Goal: Task Accomplishment & Management: Manage account settings

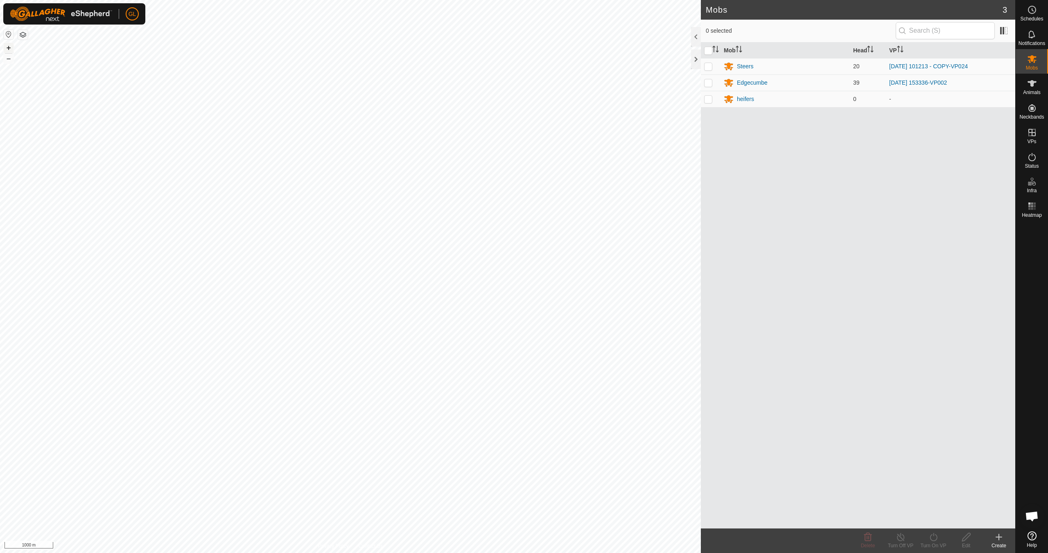
click at [5, 47] on button "+" at bounding box center [9, 48] width 10 height 10
click at [9, 48] on button "+" at bounding box center [9, 48] width 10 height 10
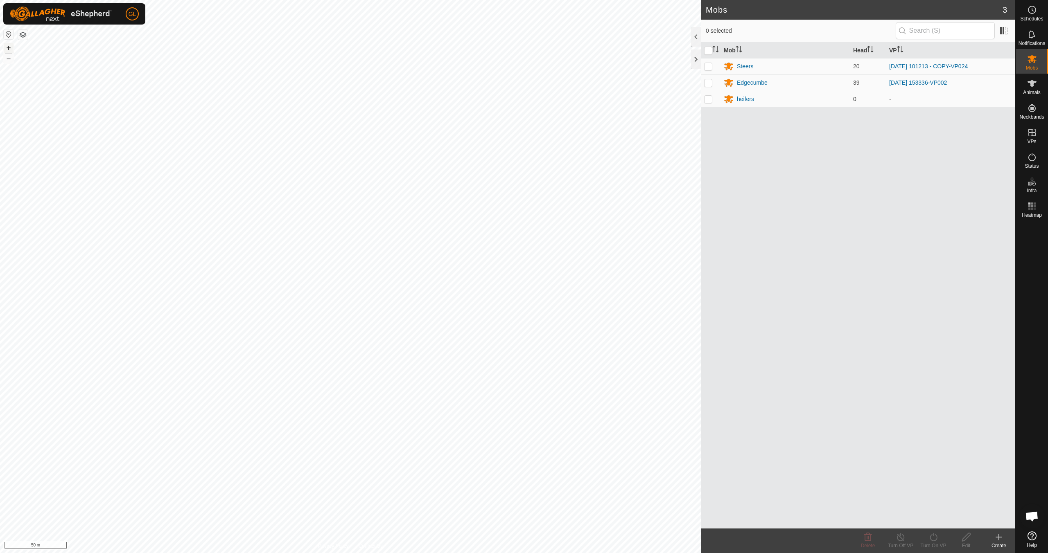
click at [9, 46] on button "+" at bounding box center [9, 48] width 10 height 10
click at [1036, 161] on icon at bounding box center [1032, 157] width 10 height 10
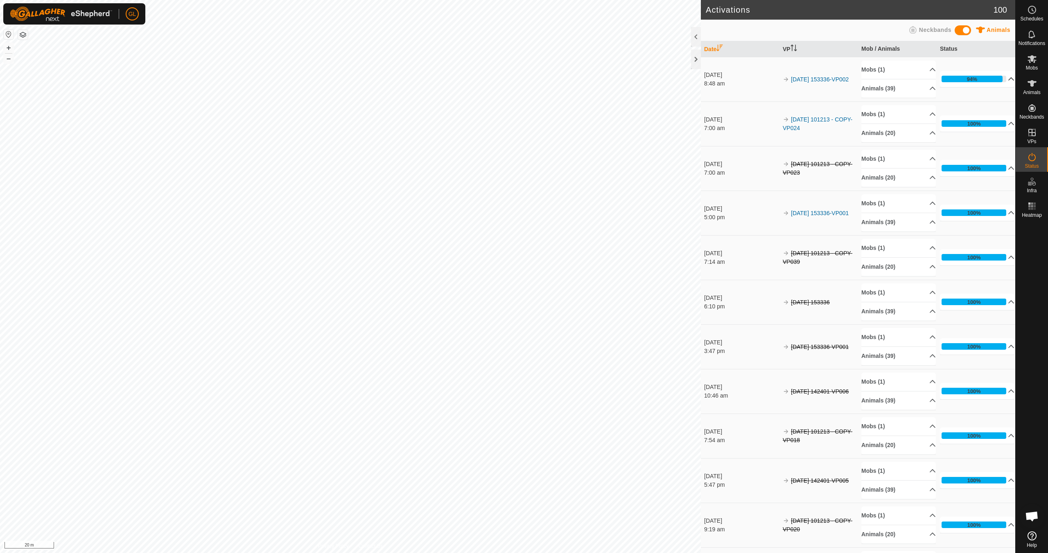
click at [999, 77] on p-accordion-header "94%" at bounding box center [977, 79] width 74 height 16
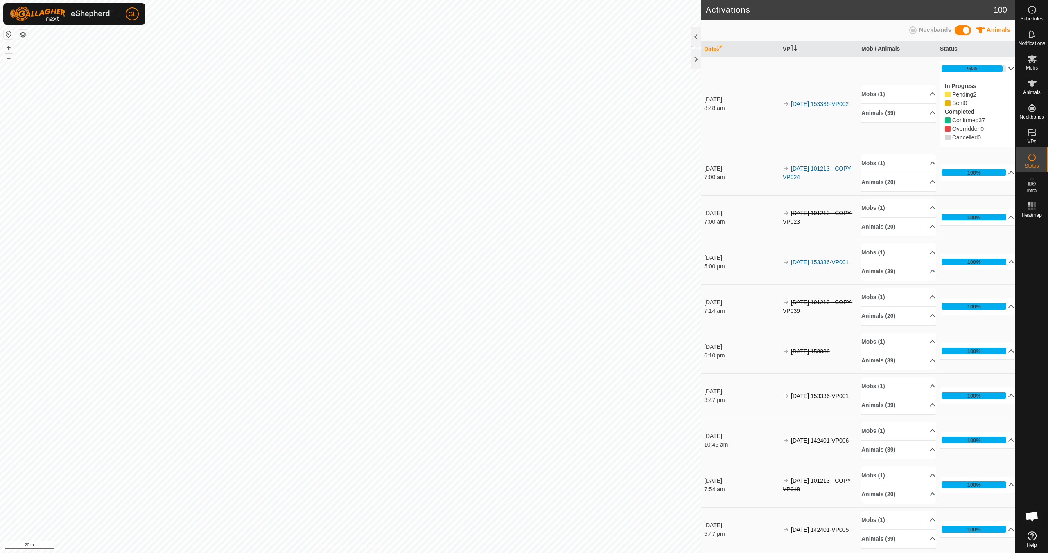
click at [999, 68] on p-accordion-header "94%" at bounding box center [977, 69] width 74 height 16
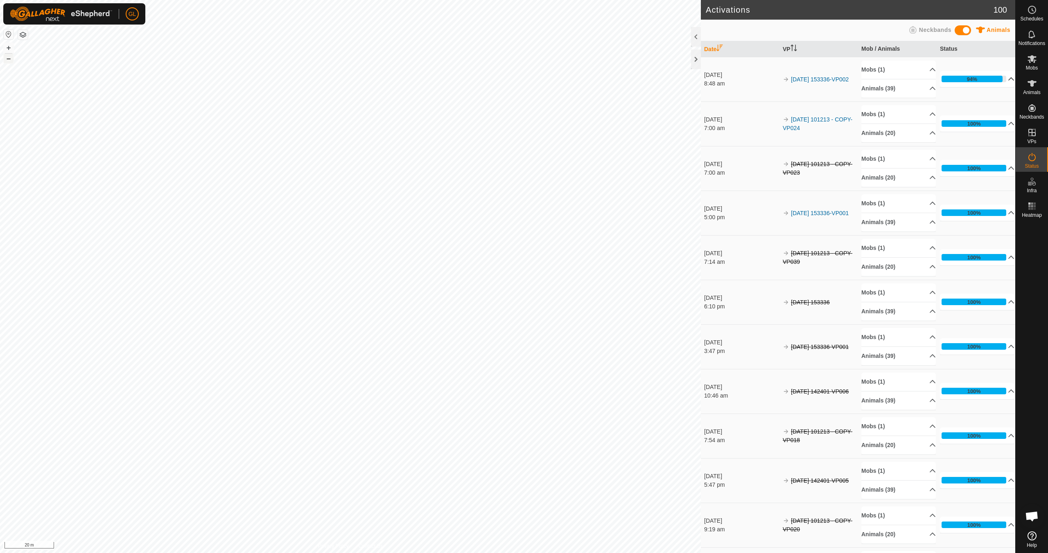
click at [9, 59] on button "–" at bounding box center [9, 59] width 10 height 10
click at [11, 46] on button "+" at bounding box center [9, 48] width 10 height 10
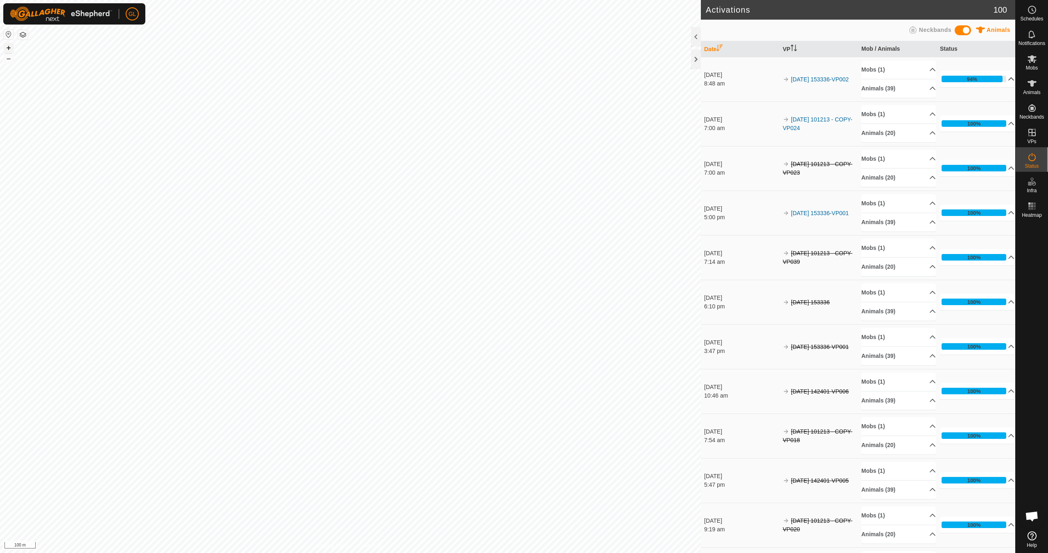
click at [11, 47] on button "+" at bounding box center [9, 48] width 10 height 10
click at [9, 49] on button "+" at bounding box center [9, 48] width 10 height 10
click at [1028, 62] on icon at bounding box center [1032, 59] width 10 height 10
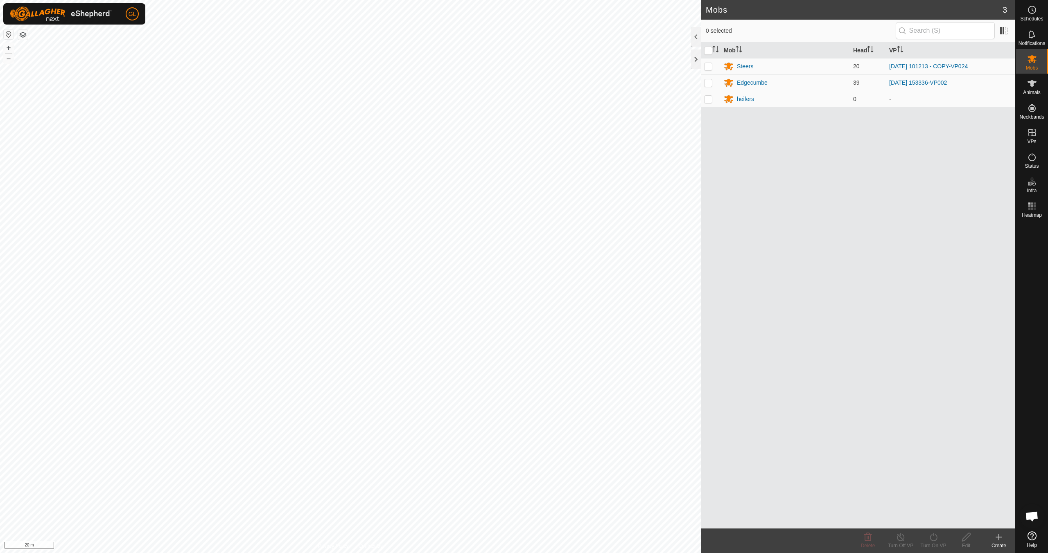
click at [747, 67] on div "Steers" at bounding box center [745, 66] width 16 height 9
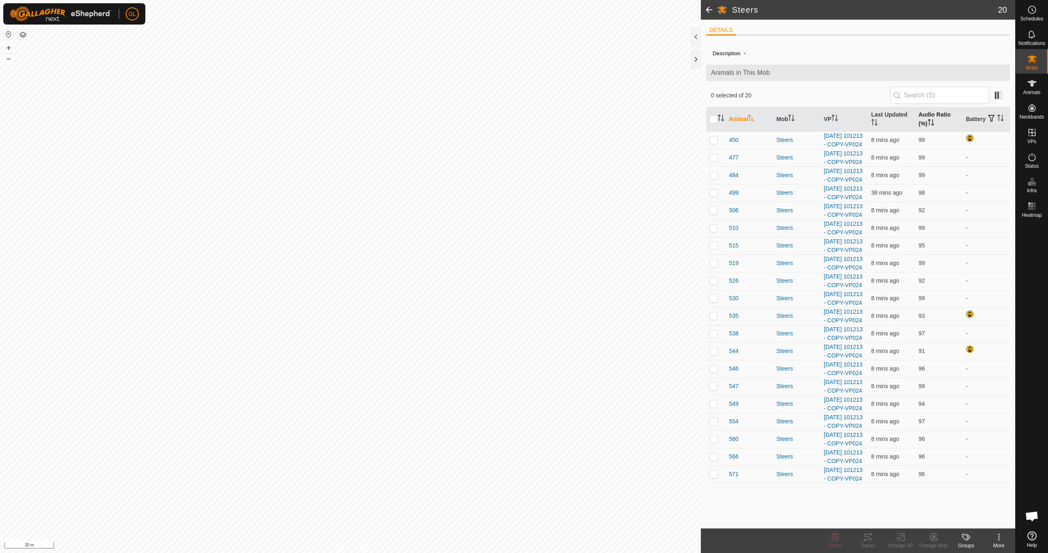
click at [931, 122] on icon "Activate to sort" at bounding box center [930, 122] width 7 height 7
click at [714, 137] on p-checkbox at bounding box center [713, 140] width 8 height 7
click at [864, 541] on icon at bounding box center [864, 540] width 2 height 2
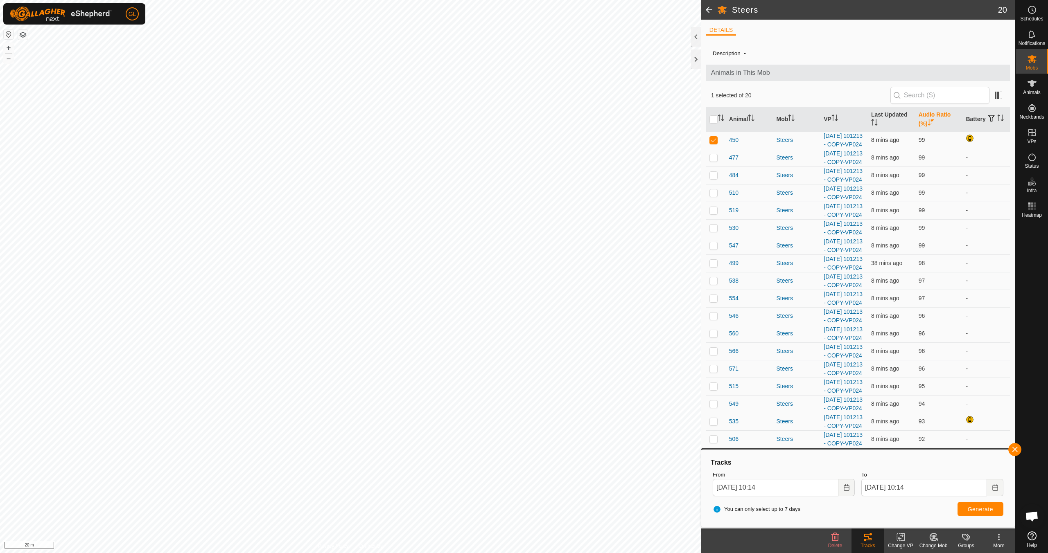
click at [711, 137] on p-checkbox at bounding box center [713, 140] width 8 height 7
checkbox input "false"
click at [1013, 447] on button "button" at bounding box center [1014, 449] width 13 height 13
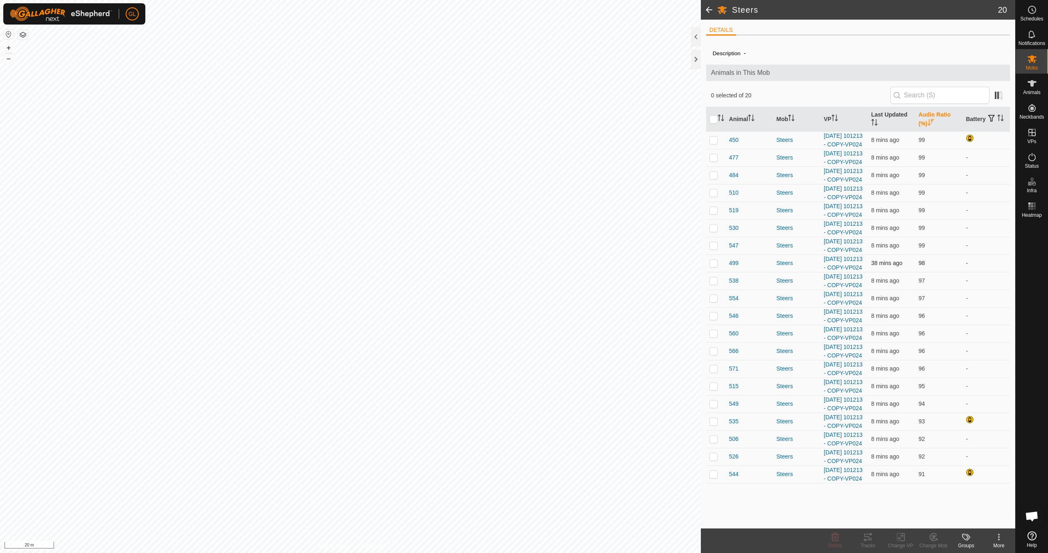
click at [717, 266] on p-checkbox at bounding box center [713, 263] width 8 height 7
click at [869, 544] on div "Tracks" at bounding box center [867, 545] width 33 height 7
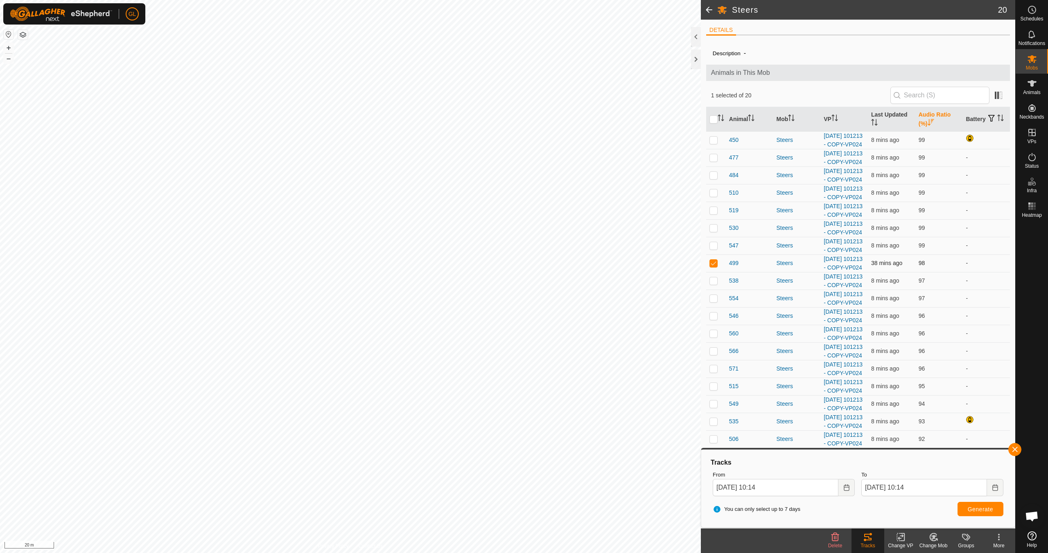
click at [711, 266] on p-checkbox at bounding box center [713, 263] width 8 height 7
checkbox input "false"
click at [7, 58] on button "–" at bounding box center [9, 59] width 10 height 10
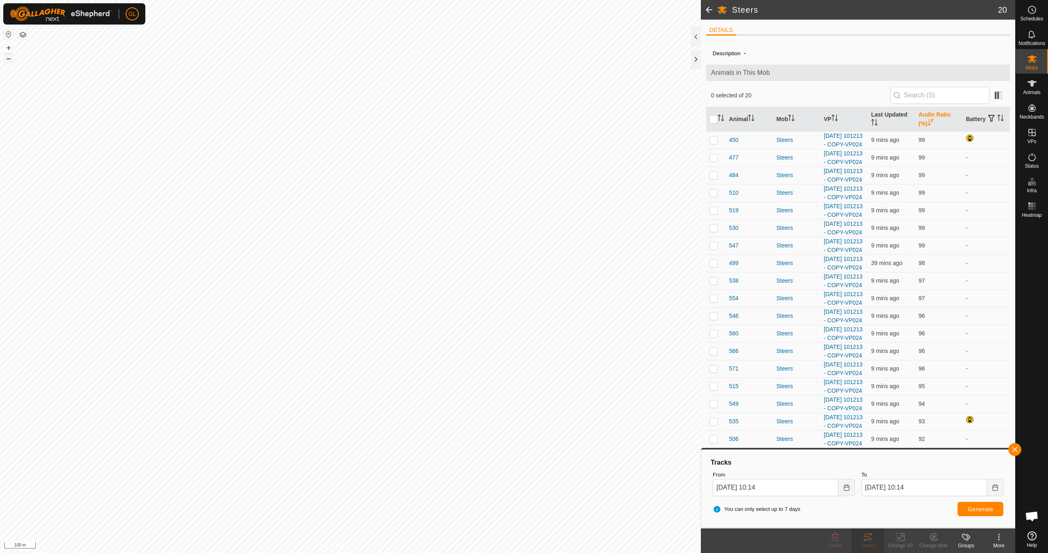
click at [7, 58] on button "–" at bounding box center [9, 59] width 10 height 10
click at [1016, 449] on button "button" at bounding box center [1014, 449] width 13 height 13
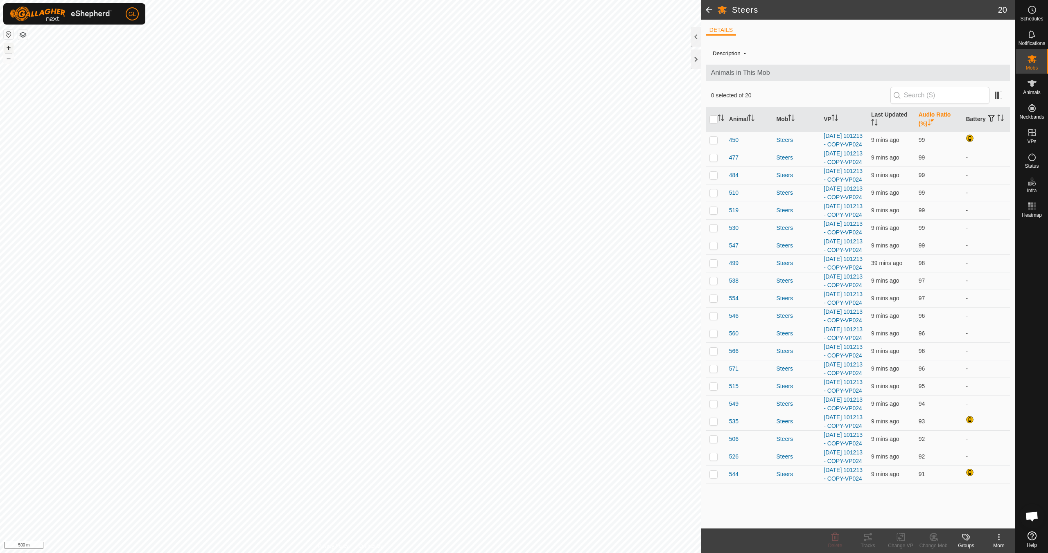
click at [9, 45] on button "+" at bounding box center [9, 48] width 10 height 10
click at [8, 48] on button "+" at bounding box center [9, 48] width 10 height 10
click at [966, 134] on link "In Rotation" at bounding box center [979, 132] width 70 height 16
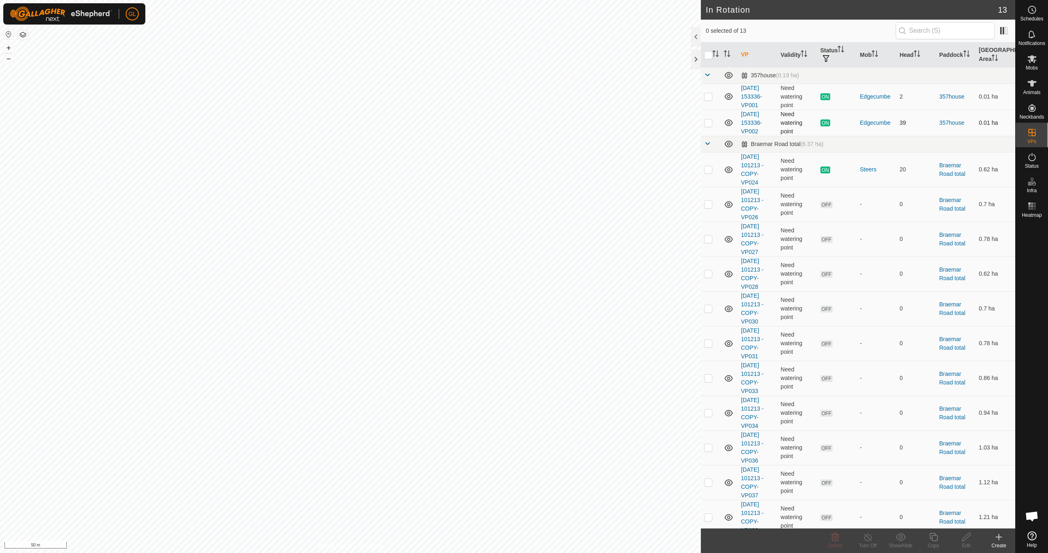
click at [707, 123] on p-checkbox at bounding box center [708, 122] width 8 height 7
checkbox input "true"
click at [925, 541] on copy-svg-icon at bounding box center [933, 537] width 33 height 10
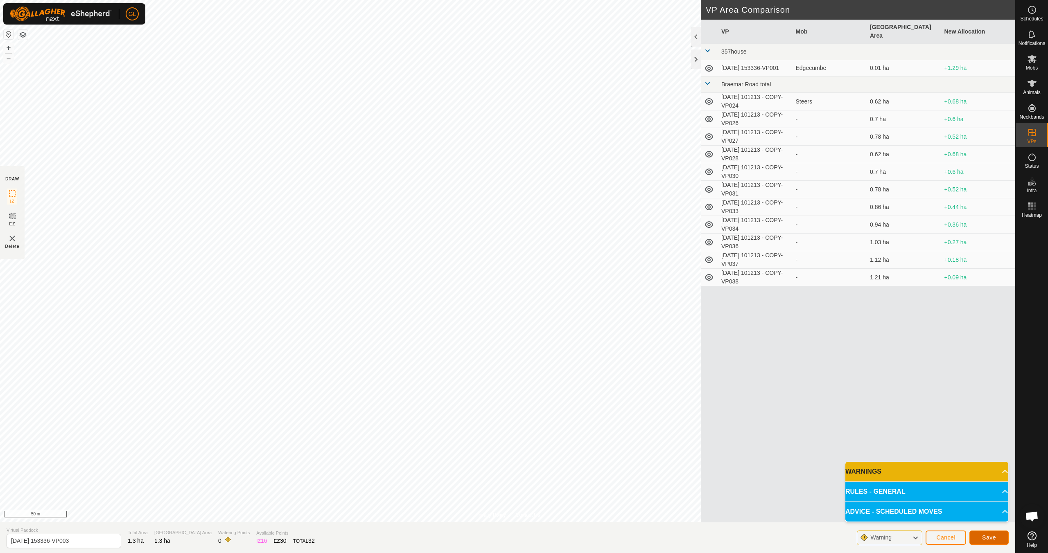
click at [988, 539] on span "Save" at bounding box center [989, 537] width 14 height 7
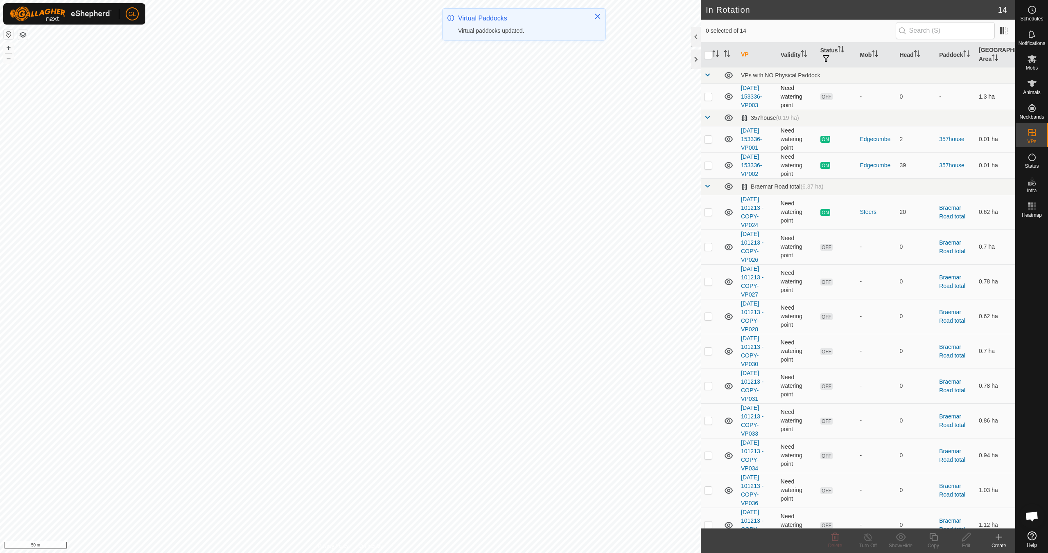
click at [711, 97] on p-checkbox at bounding box center [708, 96] width 8 height 7
click at [832, 542] on div "Delete" at bounding box center [834, 545] width 33 height 7
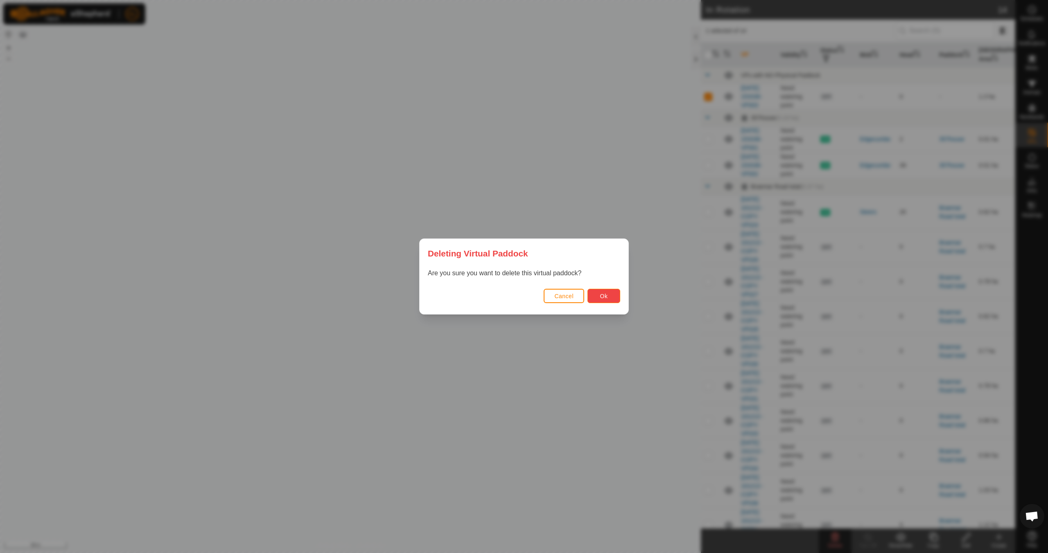
click at [603, 298] on span "Ok" at bounding box center [604, 296] width 8 height 7
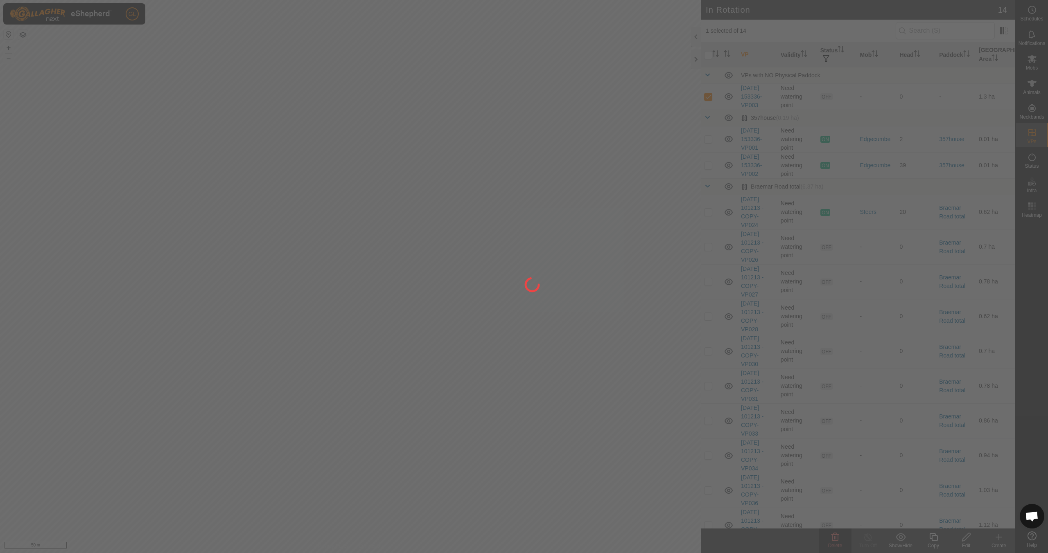
checkbox input "false"
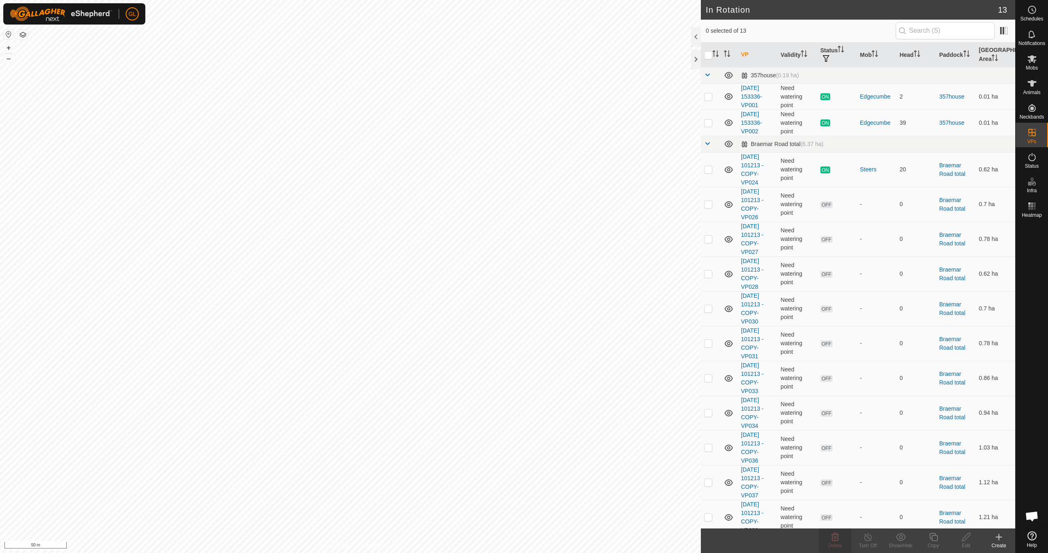
click at [996, 539] on icon at bounding box center [999, 537] width 10 height 10
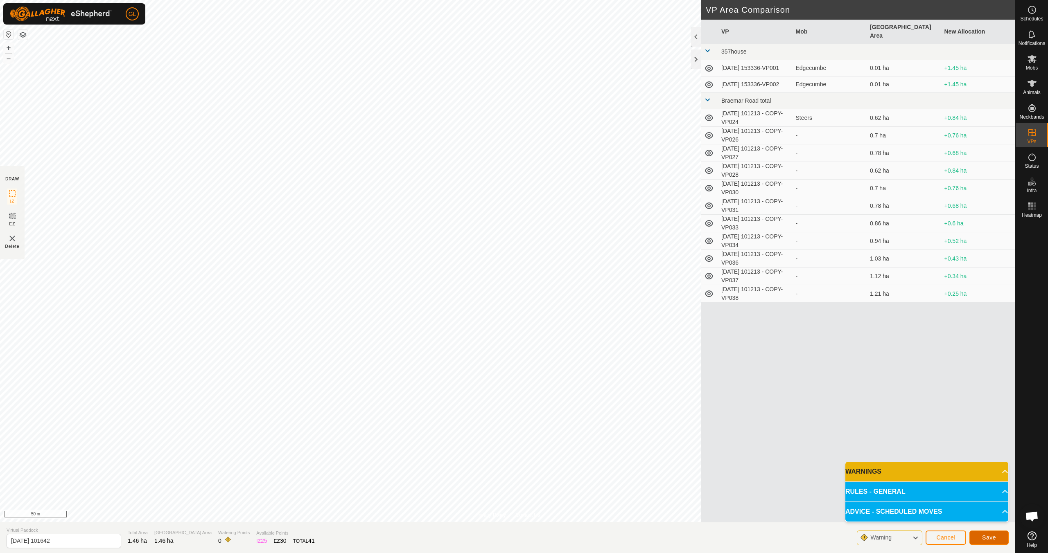
click at [991, 538] on span "Save" at bounding box center [989, 537] width 14 height 7
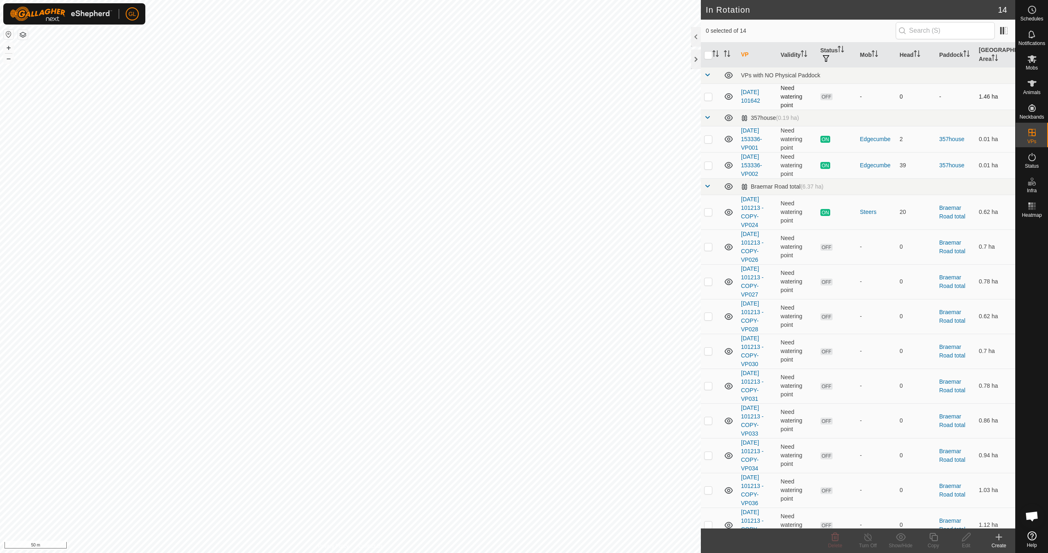
click at [710, 96] on p-checkbox at bounding box center [708, 96] width 8 height 7
checkbox input "true"
click at [836, 539] on icon at bounding box center [835, 537] width 8 height 8
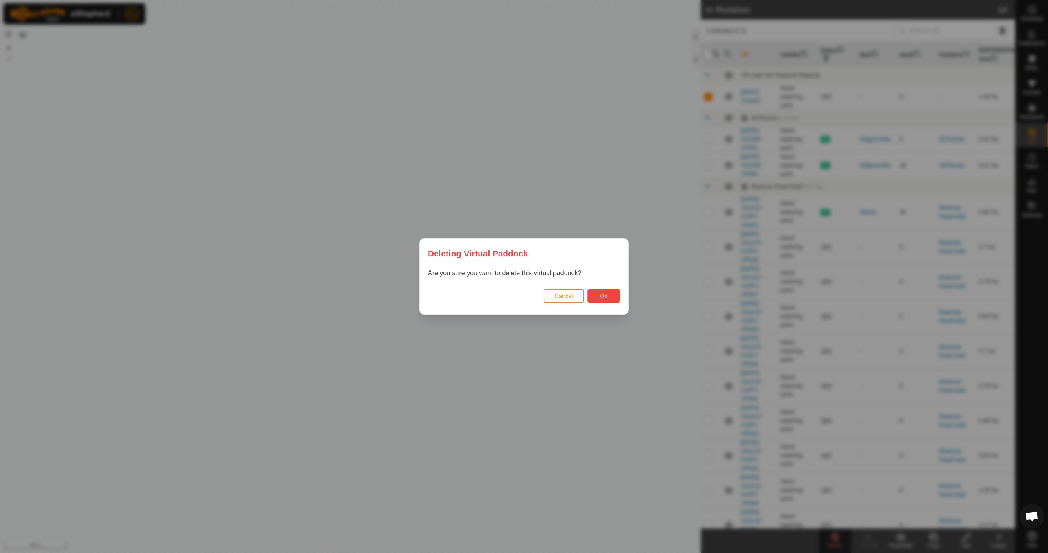
click at [606, 295] on span "Ok" at bounding box center [604, 296] width 8 height 7
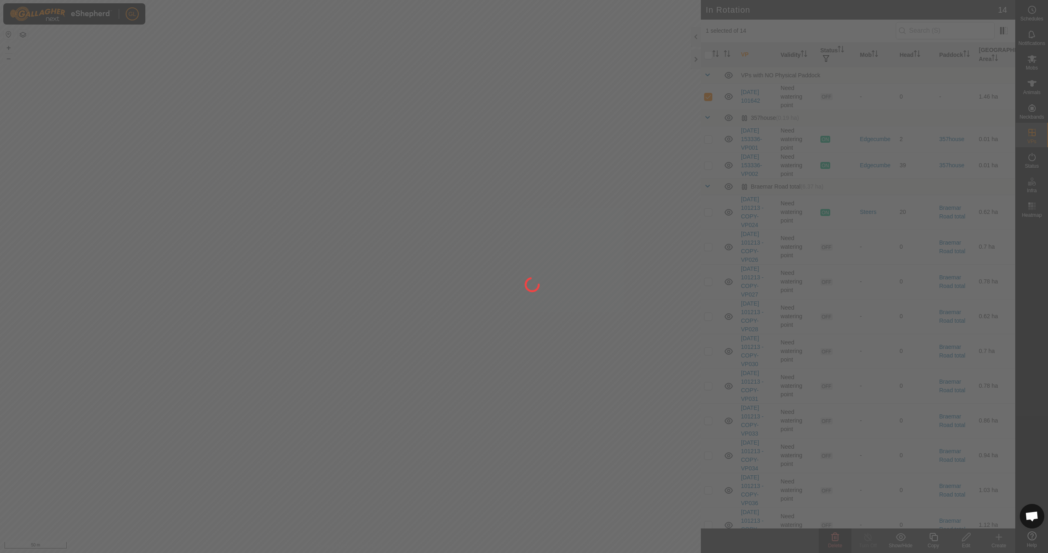
checkbox input "false"
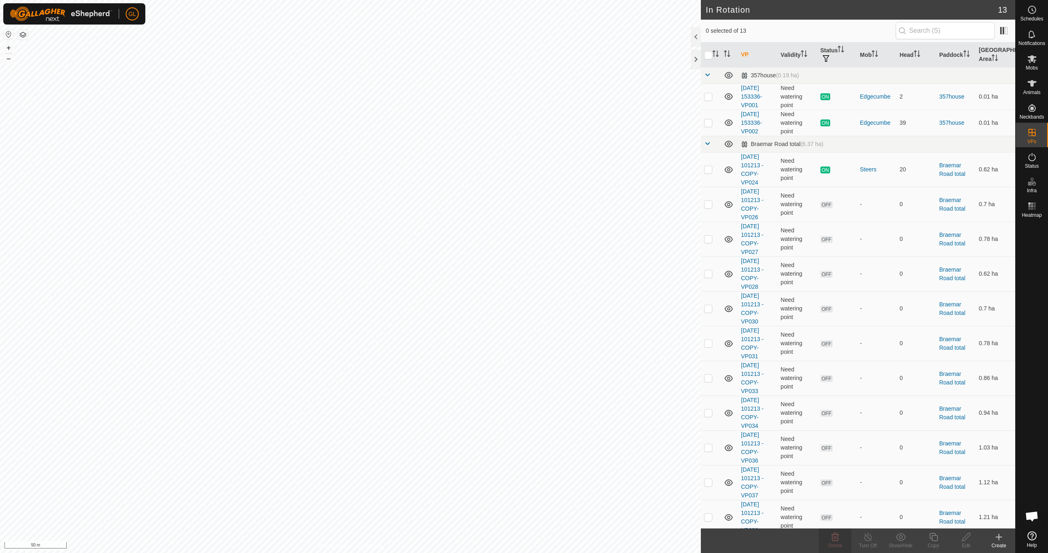
click at [998, 535] on icon at bounding box center [999, 537] width 10 height 10
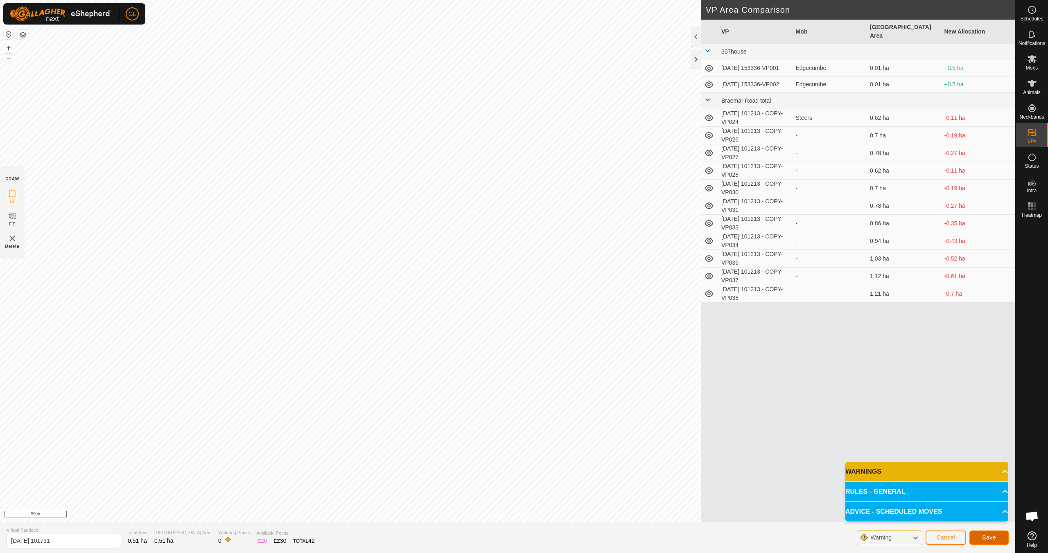
click at [990, 534] on button "Save" at bounding box center [988, 538] width 39 height 14
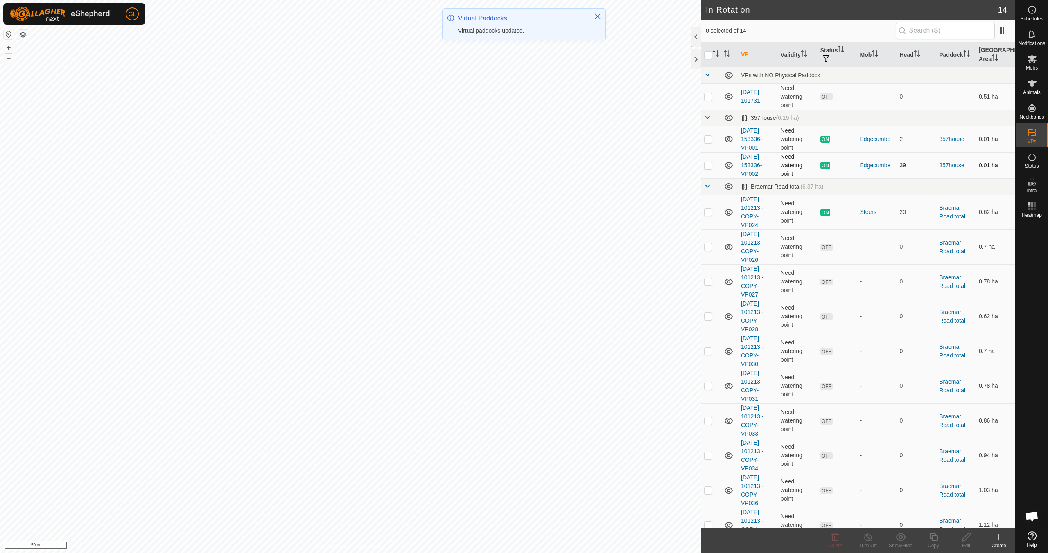
click at [706, 166] on p-checkbox at bounding box center [708, 165] width 8 height 7
checkbox input "true"
click at [932, 540] on icon at bounding box center [933, 537] width 8 height 8
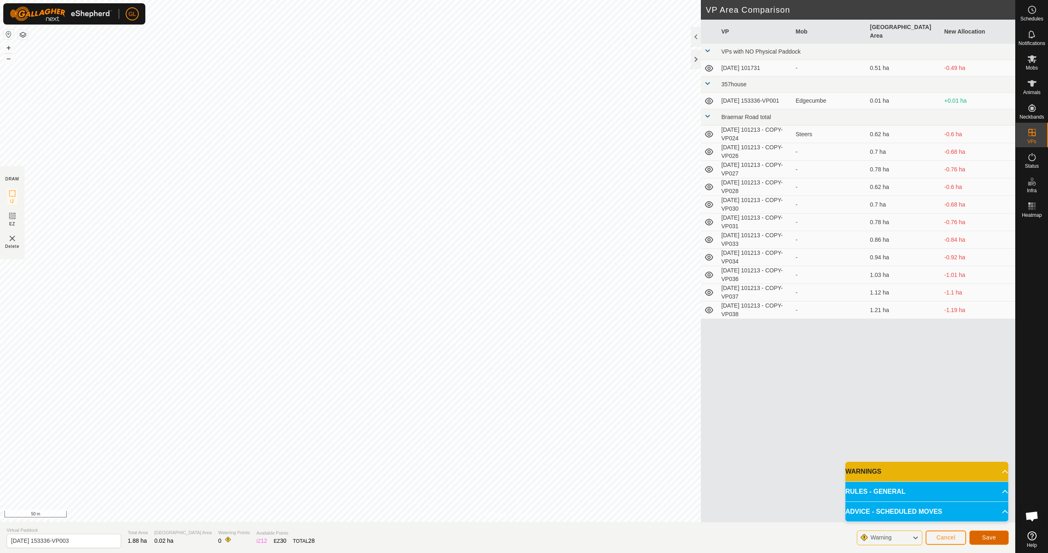
click at [986, 539] on span "Save" at bounding box center [989, 537] width 14 height 7
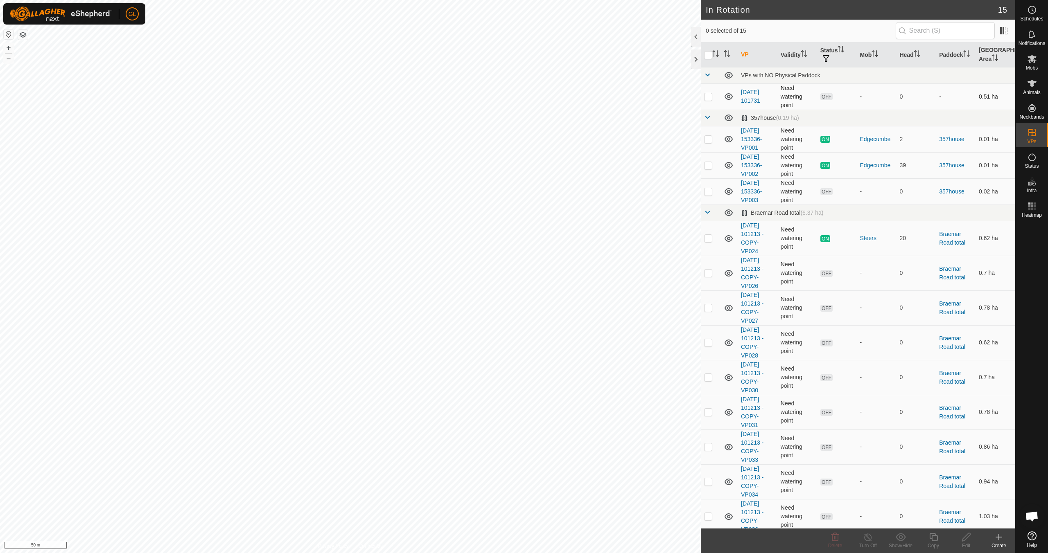
click at [710, 96] on p-checkbox at bounding box center [708, 96] width 8 height 7
click at [833, 539] on icon at bounding box center [835, 537] width 10 height 10
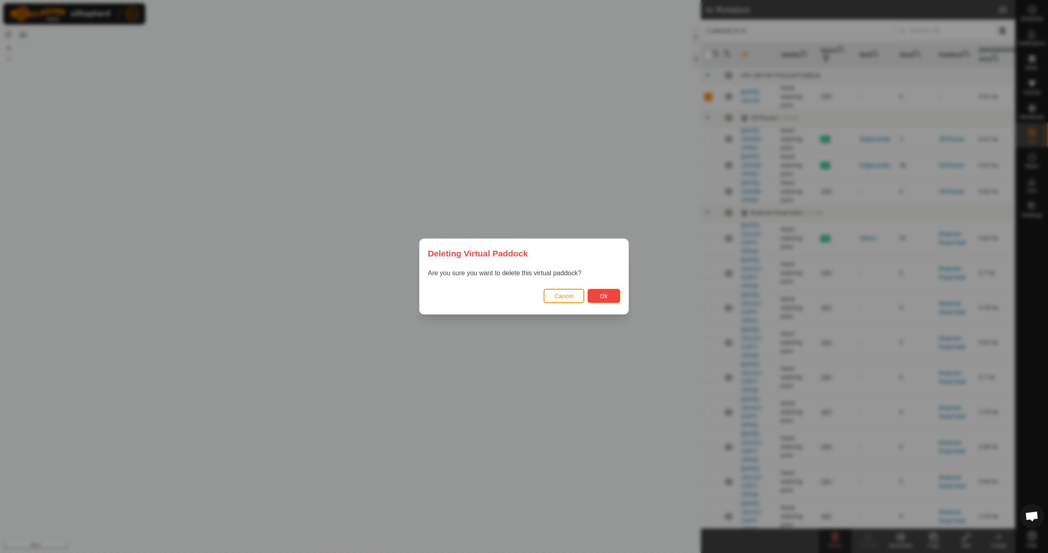
click at [605, 297] on span "Ok" at bounding box center [604, 296] width 8 height 7
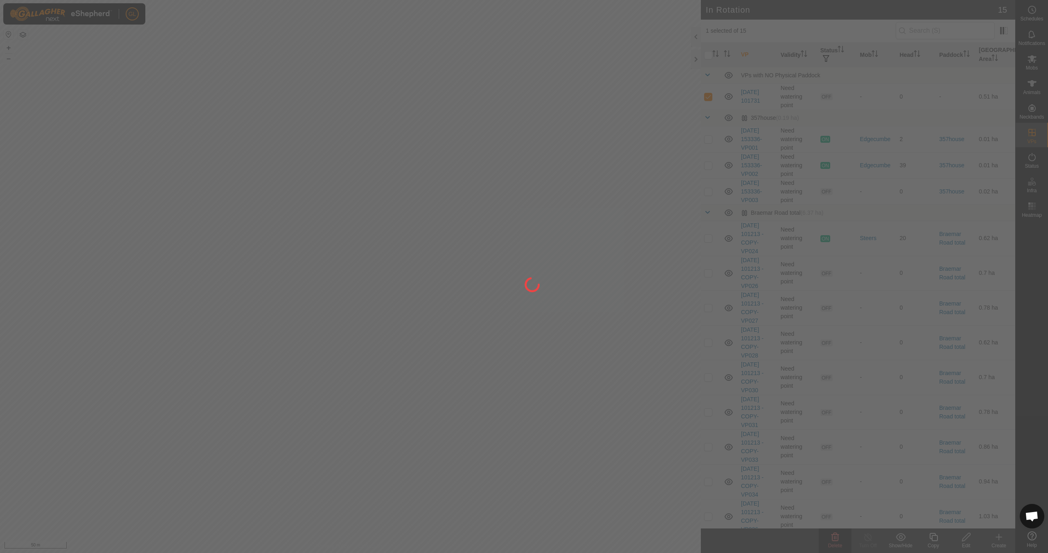
checkbox input "false"
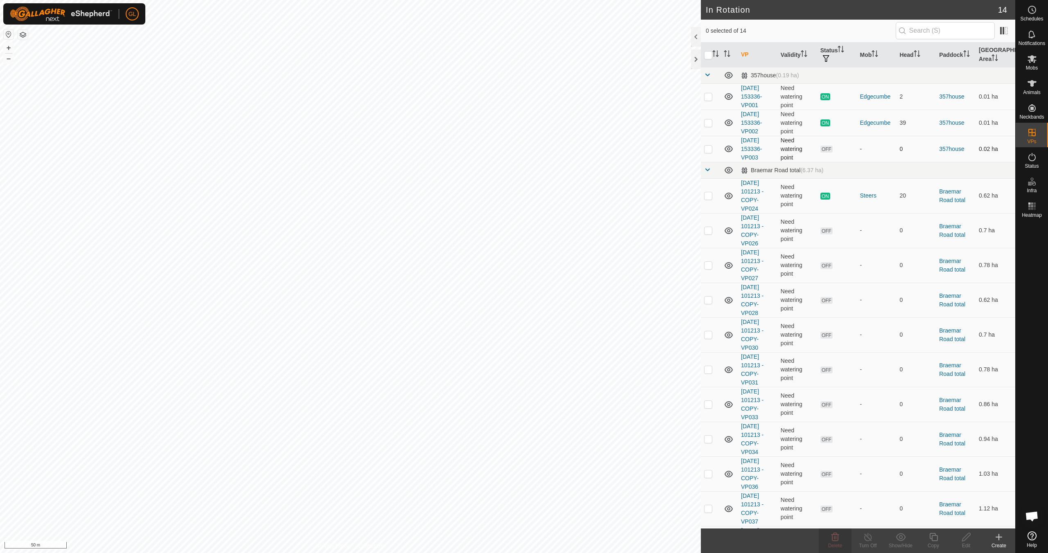
click at [704, 147] on p-checkbox at bounding box center [708, 149] width 8 height 7
checkbox input "true"
click at [967, 539] on icon at bounding box center [966, 537] width 10 height 10
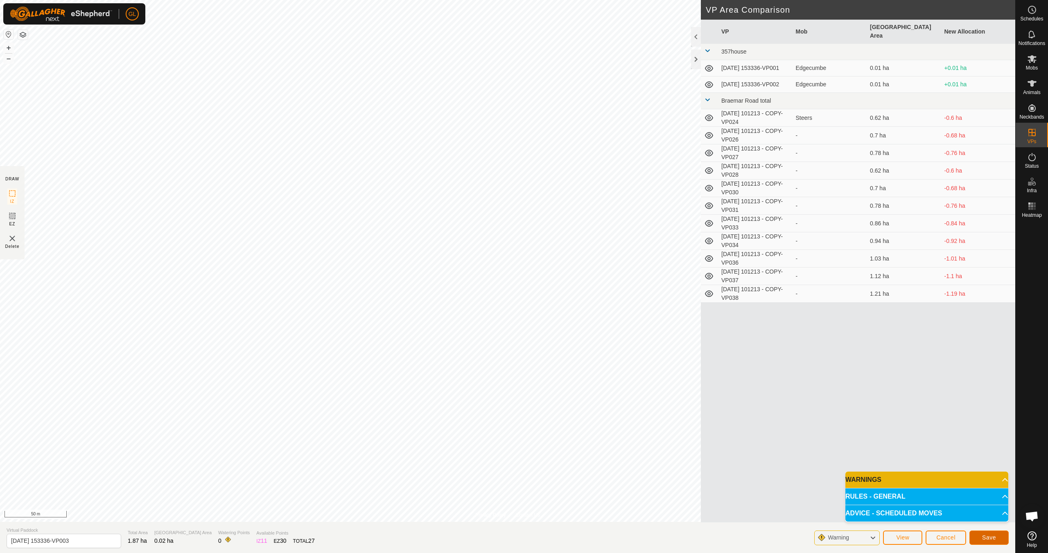
click at [985, 536] on span "Save" at bounding box center [989, 537] width 14 height 7
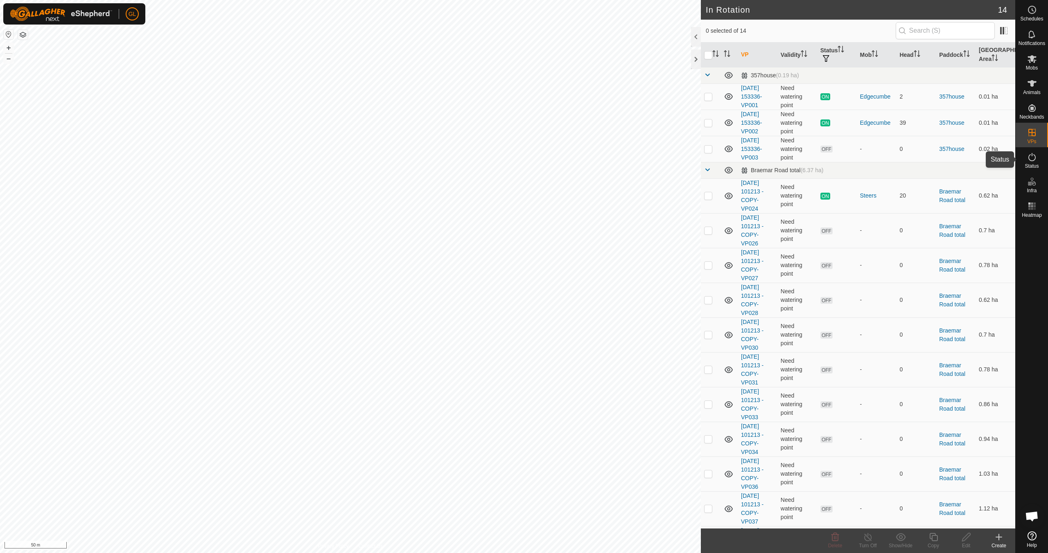
click at [1032, 164] on span "Status" at bounding box center [1031, 166] width 14 height 5
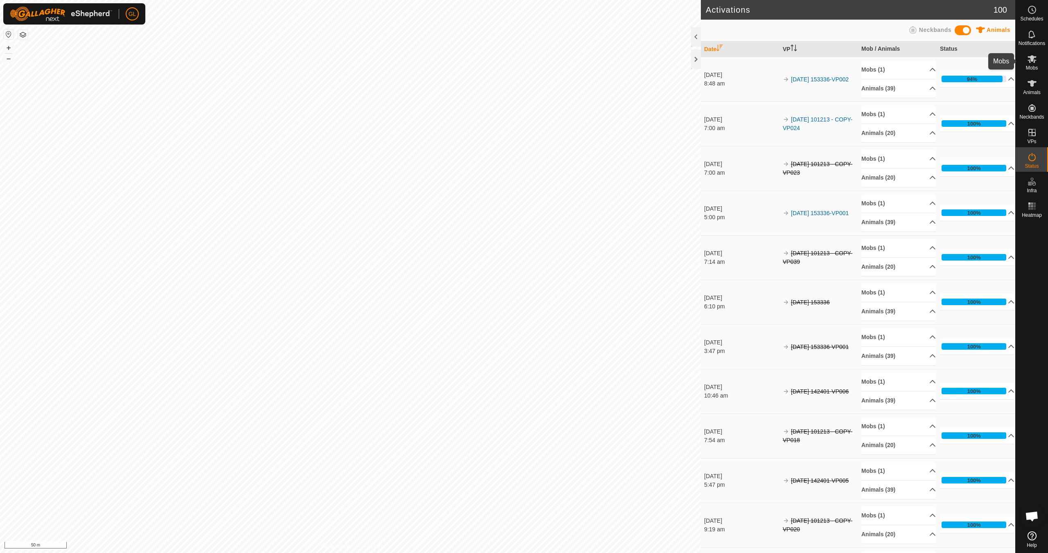
click at [1035, 64] on es-mob-svg-icon at bounding box center [1031, 58] width 15 height 13
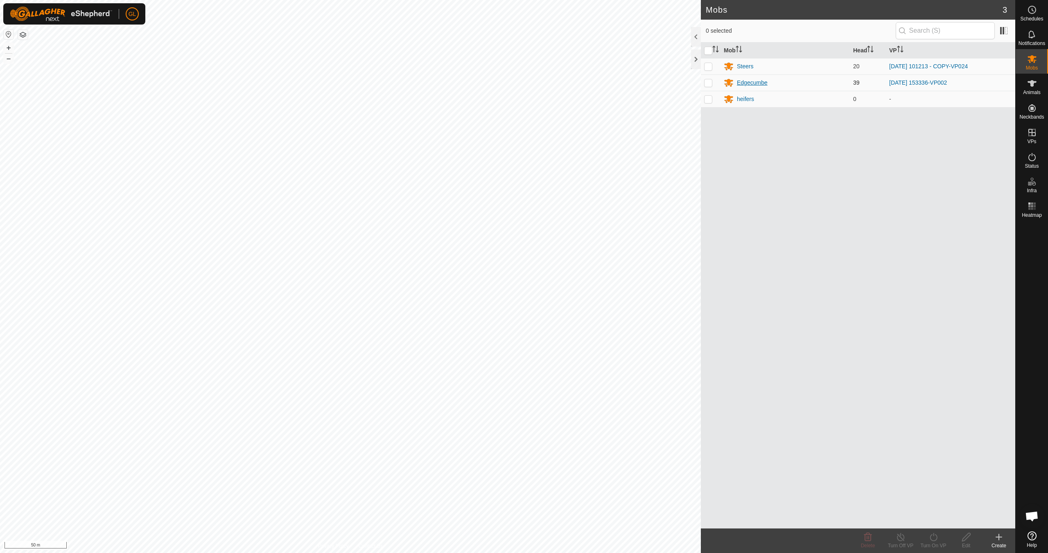
click at [755, 84] on div "Edgecumbe" at bounding box center [752, 83] width 31 height 9
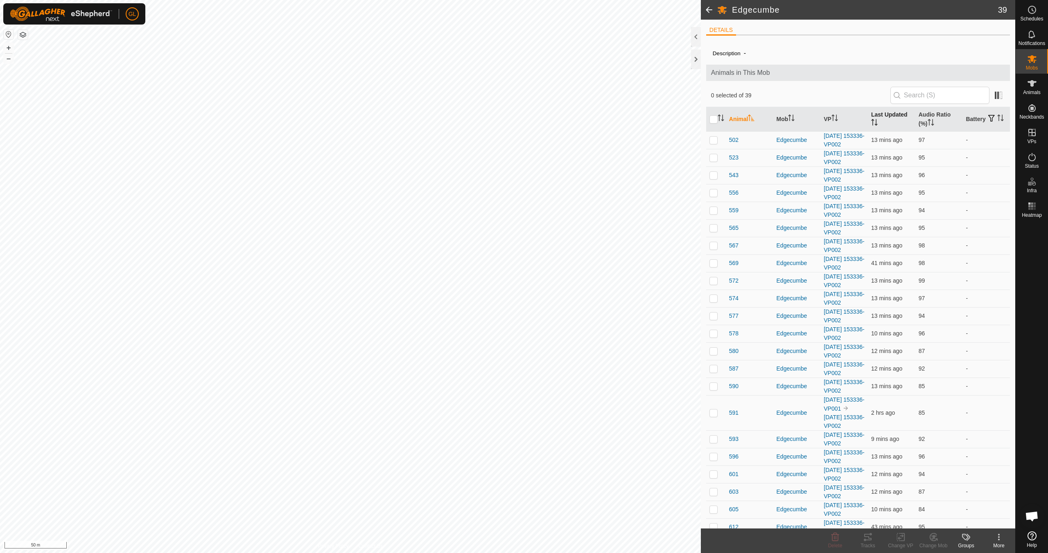
click at [871, 120] on icon "Activate to sort" at bounding box center [872, 120] width 3 height 2
click at [871, 119] on icon "Activate to sort" at bounding box center [874, 122] width 6 height 7
click at [834, 117] on icon "Activate to sort" at bounding box center [834, 118] width 7 height 7
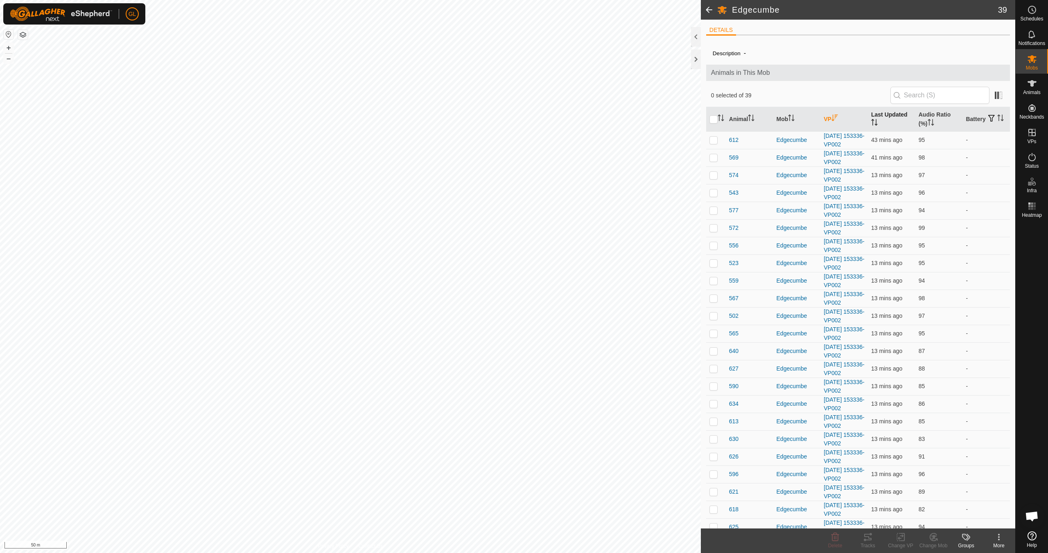
click at [834, 117] on icon "Activate to sort" at bounding box center [834, 118] width 7 height 7
